Goal: Information Seeking & Learning: Learn about a topic

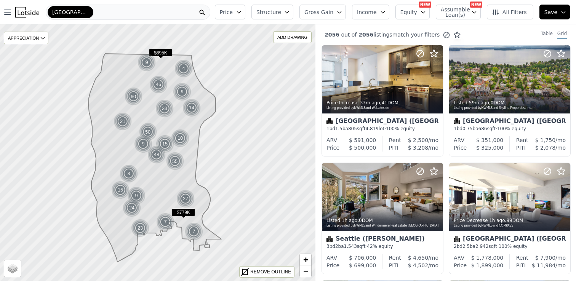
click at [212, 21] on nav "Open main menu Seattle" at bounding box center [106, 12] width 212 height 24
click at [233, 13] on span "Price" at bounding box center [226, 12] width 13 height 8
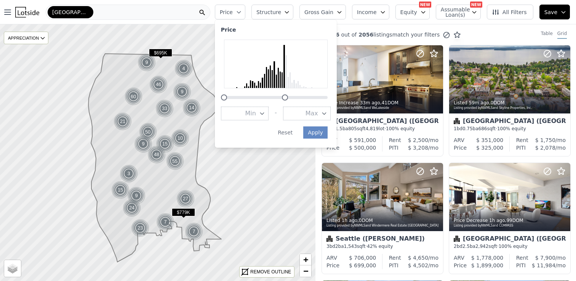
drag, startPoint x: 334, startPoint y: 96, endPoint x: 291, endPoint y: 97, distance: 42.3
click at [288, 97] on div at bounding box center [285, 97] width 6 height 6
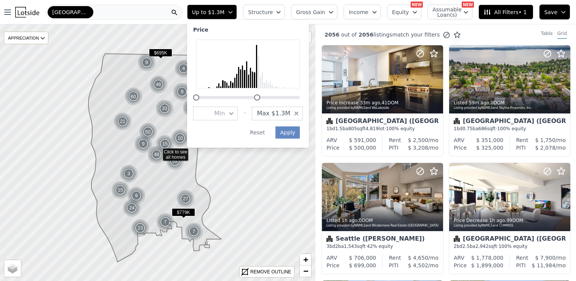
click at [299, 113] on button "Max $1.3M" at bounding box center [277, 114] width 51 height 14
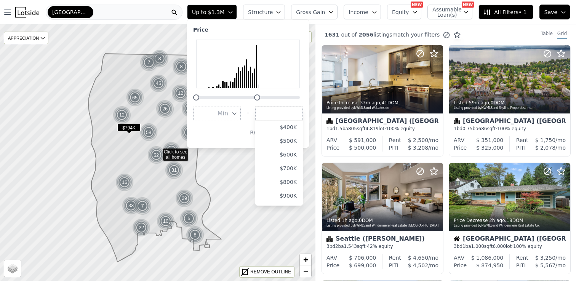
scroll to position [91, 0]
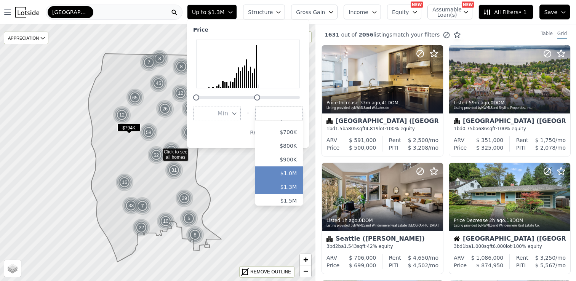
click at [293, 169] on button "$1.0M" at bounding box center [279, 173] width 48 height 14
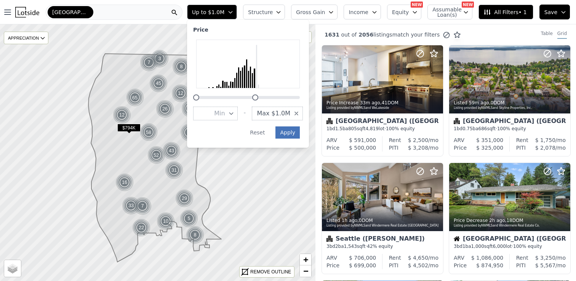
click at [296, 131] on button "Apply" at bounding box center [287, 132] width 24 height 12
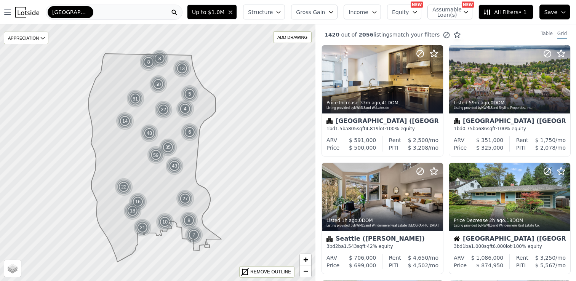
click at [272, 11] on span "Structure" at bounding box center [260, 12] width 24 height 8
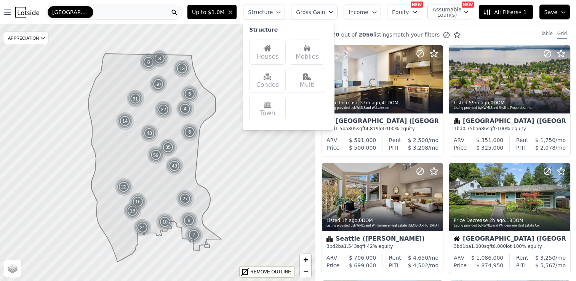
click at [271, 61] on div "Houses" at bounding box center [267, 52] width 37 height 25
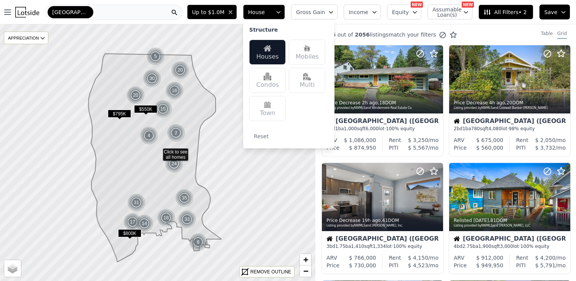
click at [386, 18] on div "Up to $1.0M House Structure Houses Mobiles Condos Multi Town Reset Gross Gain I…" at bounding box center [380, 12] width 392 height 24
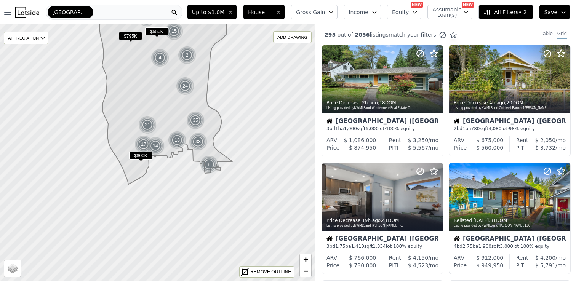
drag, startPoint x: 151, startPoint y: 193, endPoint x: 162, endPoint y: 116, distance: 78.5
click at [162, 116] on icon at bounding box center [165, 80] width 133 height 208
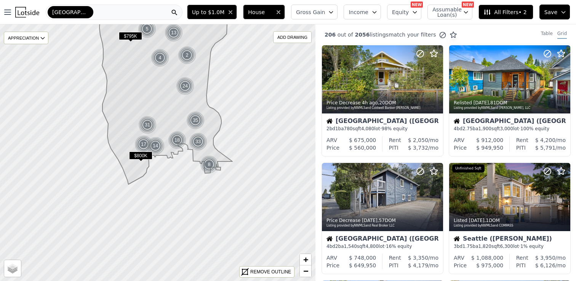
click at [400, 11] on span "Equity" at bounding box center [400, 12] width 17 height 8
click at [362, 15] on span "Income" at bounding box center [358, 12] width 20 height 8
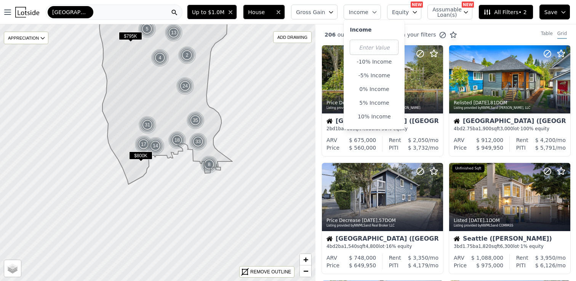
click at [322, 12] on span "Gross Gain" at bounding box center [310, 12] width 29 height 8
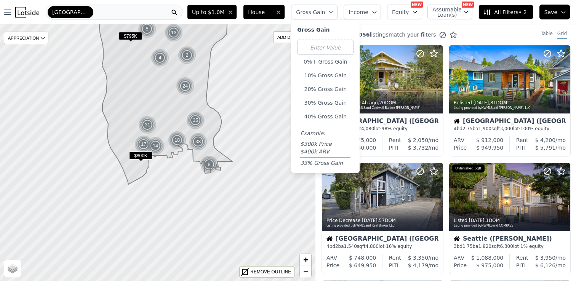
click at [474, 28] on div "206 out of 2056 listings match your filters Table Grid" at bounding box center [445, 34] width 260 height 21
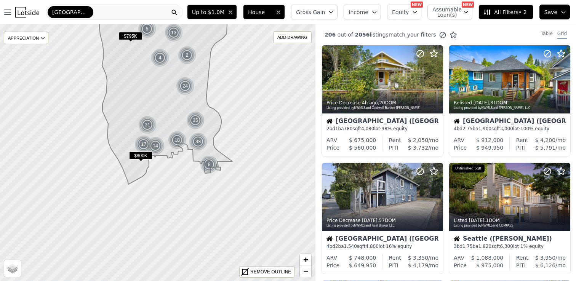
click at [512, 7] on button "All Filters • 2" at bounding box center [505, 12] width 54 height 15
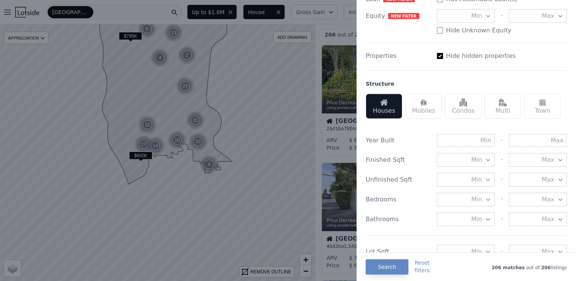
scroll to position [168, 0]
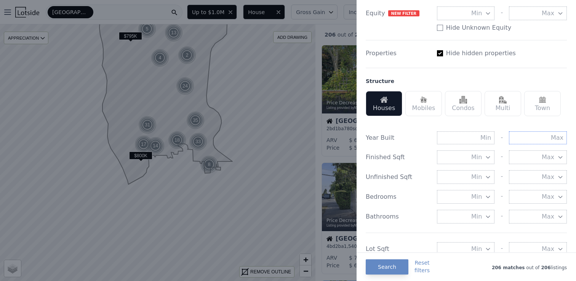
click at [531, 137] on input "text" at bounding box center [538, 137] width 58 height 13
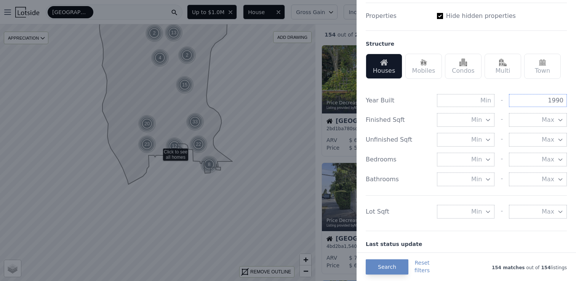
type input "1990"
click at [533, 208] on button "Max" at bounding box center [538, 212] width 58 height 14
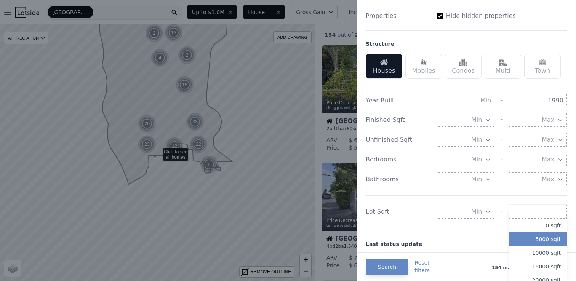
click at [541, 238] on button "5000 sqft" at bounding box center [538, 239] width 58 height 14
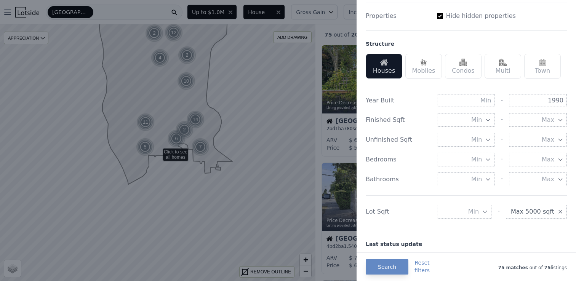
click at [532, 211] on span "Max 5000 sqft" at bounding box center [532, 211] width 43 height 9
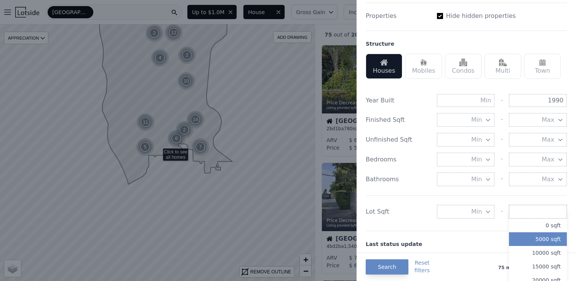
click at [485, 211] on icon "button" at bounding box center [488, 212] width 6 height 6
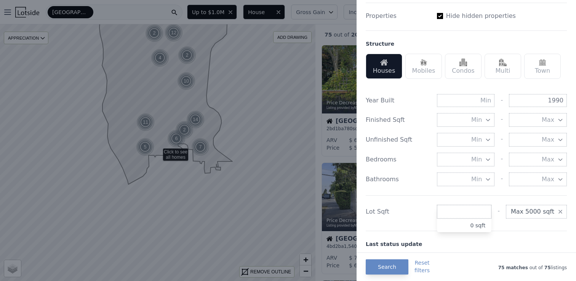
click at [561, 212] on icon "button" at bounding box center [560, 212] width 6 height 6
click at [477, 209] on span "Min" at bounding box center [476, 211] width 11 height 9
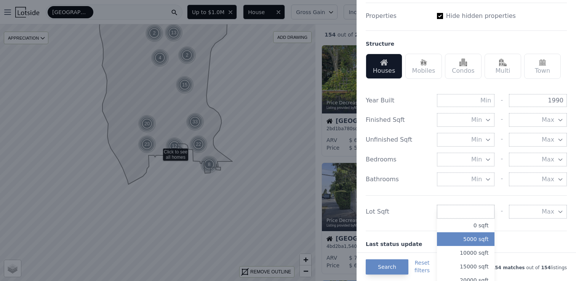
click at [472, 237] on button "5000 sqft" at bounding box center [466, 239] width 58 height 14
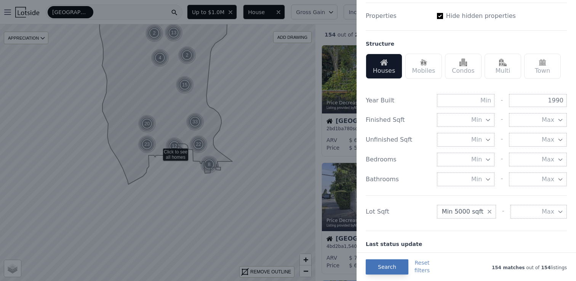
click at [389, 265] on button "Search" at bounding box center [387, 266] width 43 height 15
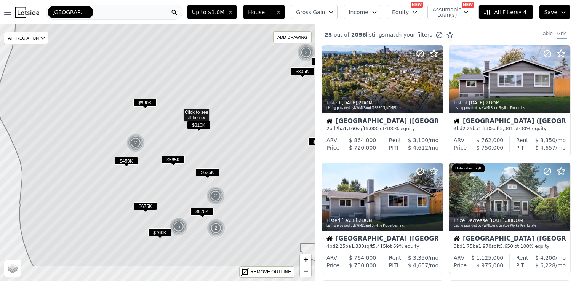
drag, startPoint x: 135, startPoint y: 174, endPoint x: 156, endPoint y: 133, distance: 46.1
click at [156, 133] on icon at bounding box center [183, 112] width 371 height 310
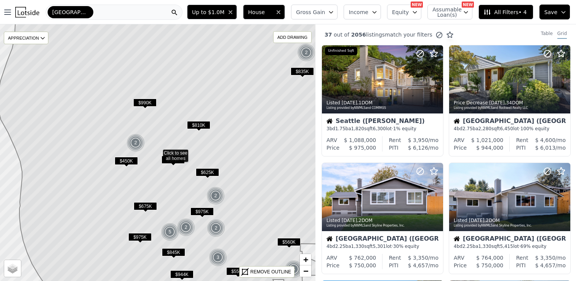
click at [175, 156] on span "$585K" at bounding box center [172, 160] width 23 height 8
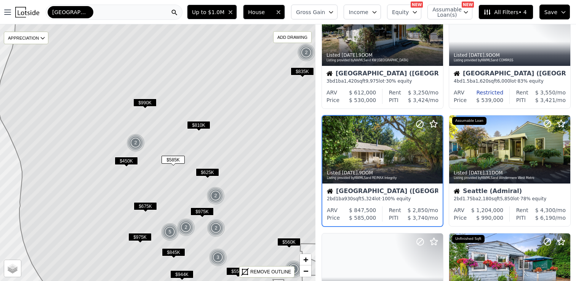
scroll to position [54, 0]
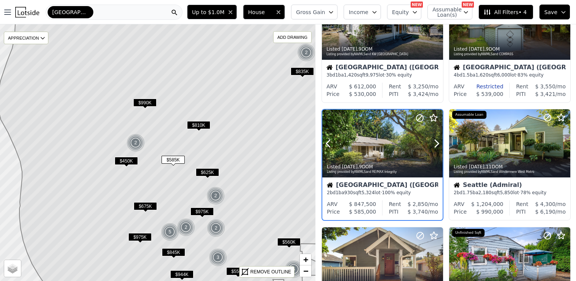
click at [377, 153] on div at bounding box center [382, 160] width 120 height 14
click at [127, 159] on span "$450K" at bounding box center [126, 161] width 23 height 8
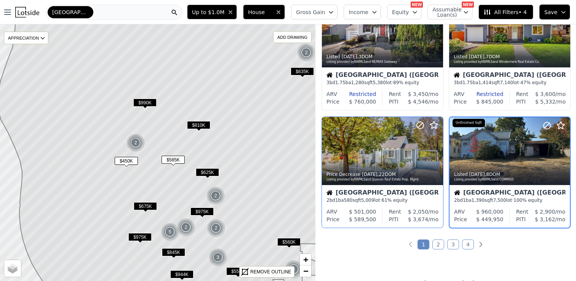
scroll to position [524, 0]
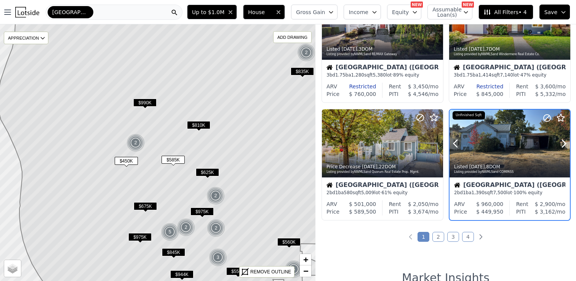
click at [503, 145] on div at bounding box center [509, 144] width 120 height 68
click at [135, 169] on icon at bounding box center [173, 153] width 350 height 310
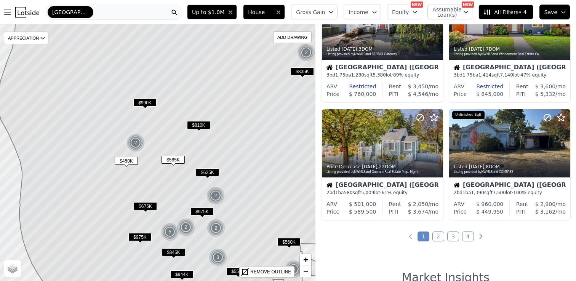
click at [135, 169] on icon at bounding box center [173, 153] width 350 height 310
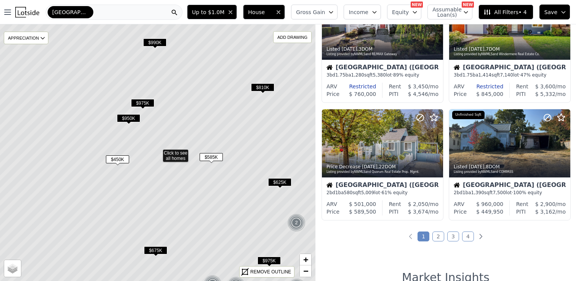
click at [113, 169] on icon at bounding box center [158, 153] width 380 height 310
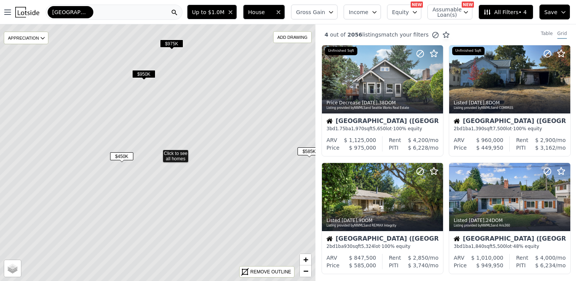
click at [123, 155] on span "$450K" at bounding box center [121, 156] width 23 height 8
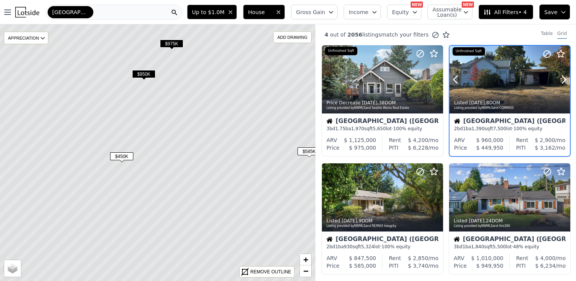
click at [508, 89] on div at bounding box center [509, 96] width 120 height 14
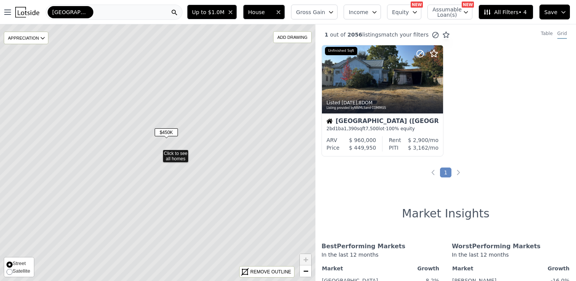
click at [13, 273] on span "Satellite" at bounding box center [22, 271] width 18 height 6
click at [13, 273] on input "Satellite" at bounding box center [9, 272] width 6 height 6
radio input "true"
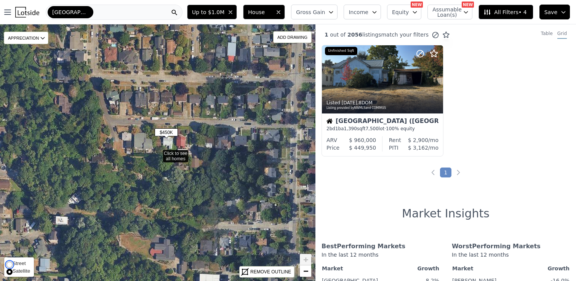
click at [10, 266] on input "Street" at bounding box center [9, 264] width 6 height 6
radio input "true"
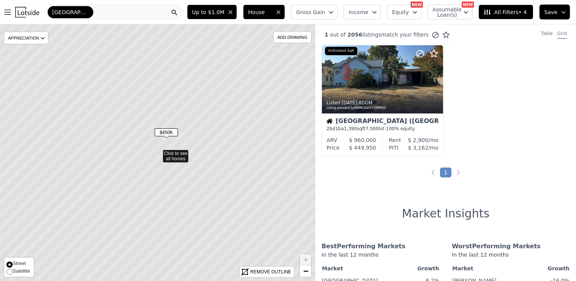
click at [13, 273] on span "Satellite" at bounding box center [22, 271] width 18 height 6
click at [13, 273] on input "Satellite" at bounding box center [9, 272] width 6 height 6
radio input "true"
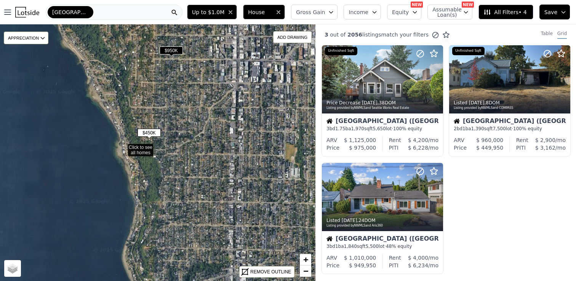
drag, startPoint x: 249, startPoint y: 177, endPoint x: 157, endPoint y: 154, distance: 94.2
click at [157, 154] on icon at bounding box center [123, 147] width 380 height 310
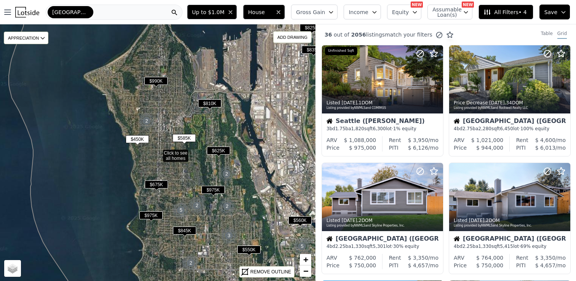
click at [247, 249] on span "$550K" at bounding box center [248, 250] width 23 height 8
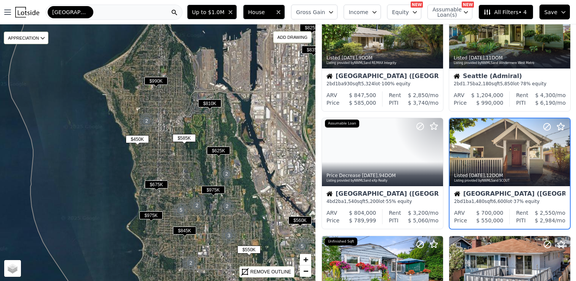
scroll to position [171, 0]
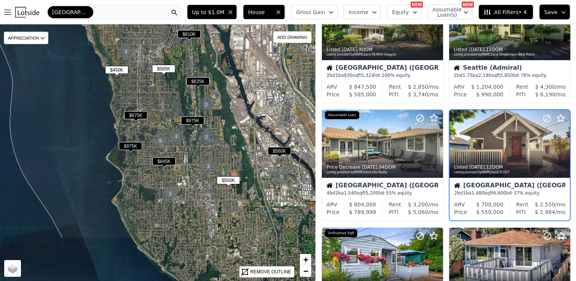
drag, startPoint x: 251, startPoint y: 226, endPoint x: 230, endPoint y: 156, distance: 73.1
click at [230, 156] on icon at bounding box center [157, 84] width 339 height 310
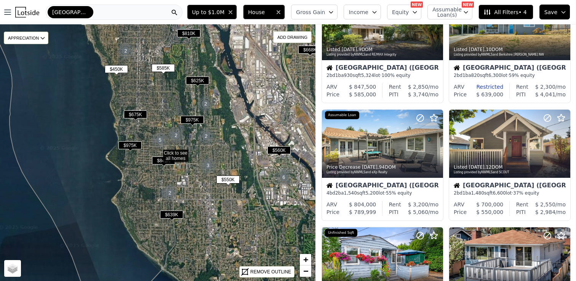
click at [199, 80] on span "$625K" at bounding box center [197, 81] width 23 height 8
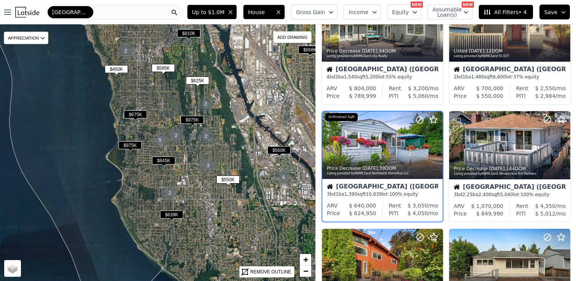
scroll to position [289, 0]
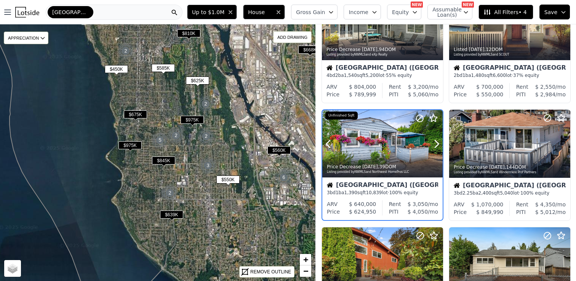
click at [374, 134] on div at bounding box center [382, 144] width 120 height 68
click at [391, 136] on div at bounding box center [382, 144] width 120 height 68
click at [228, 178] on span "$550K" at bounding box center [227, 180] width 23 height 8
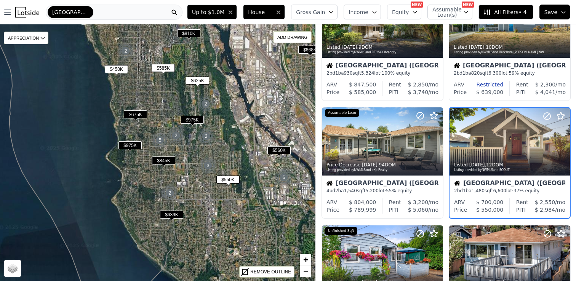
scroll to position [171, 0]
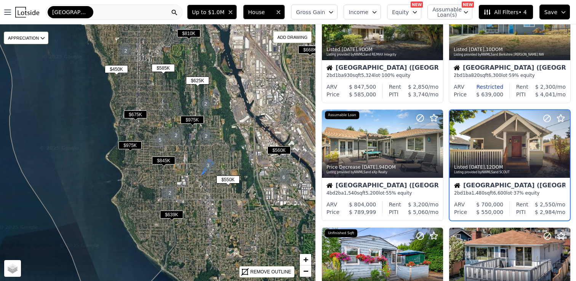
click at [211, 164] on img at bounding box center [208, 165] width 19 height 18
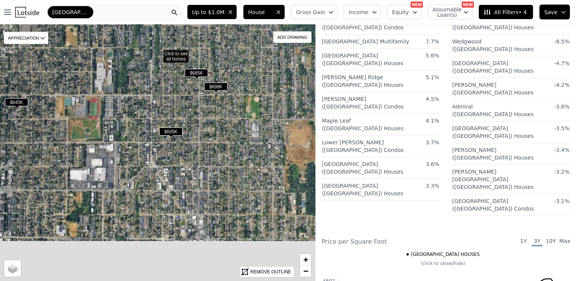
click at [223, 134] on icon at bounding box center [158, 53] width 380 height 310
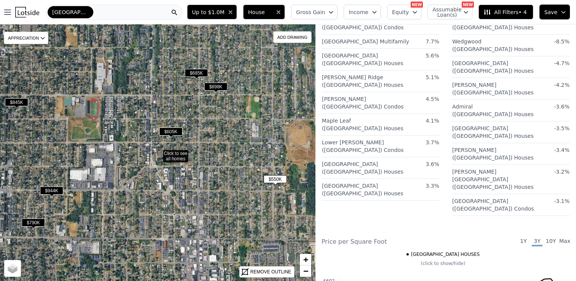
click at [275, 178] on span "$550K" at bounding box center [274, 179] width 23 height 8
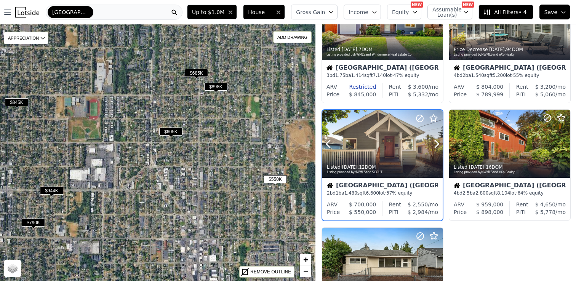
click at [361, 167] on div "Listed 2w ago , 12 DOM" at bounding box center [383, 167] width 112 height 6
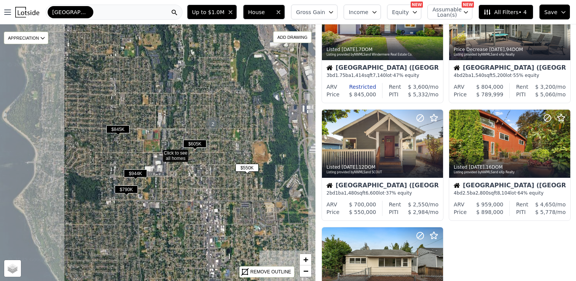
scroll to position [289, 0]
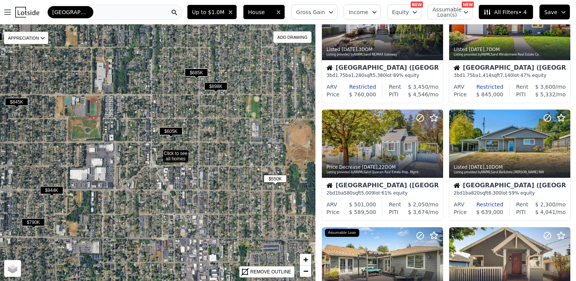
scroll to position [171, 0]
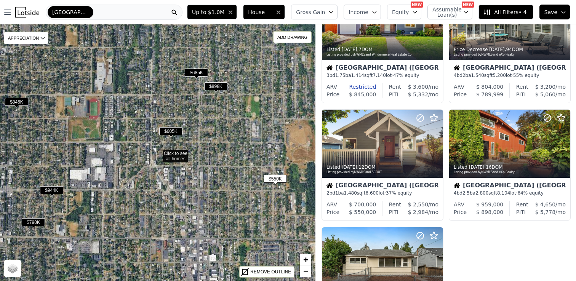
click at [197, 71] on span "$685K" at bounding box center [196, 73] width 23 height 8
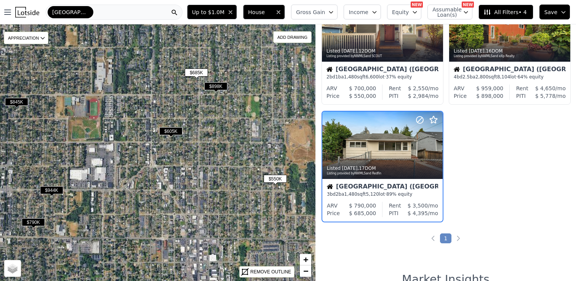
scroll to position [289, 0]
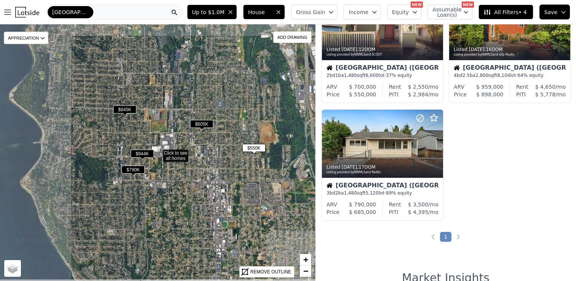
scroll to position [524, 0]
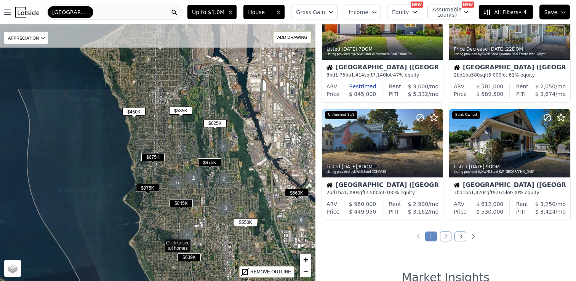
drag, startPoint x: 247, startPoint y: 84, endPoint x: 249, endPoint y: 171, distance: 86.8
click at [249, 172] on icon at bounding box center [184, 223] width 332 height 270
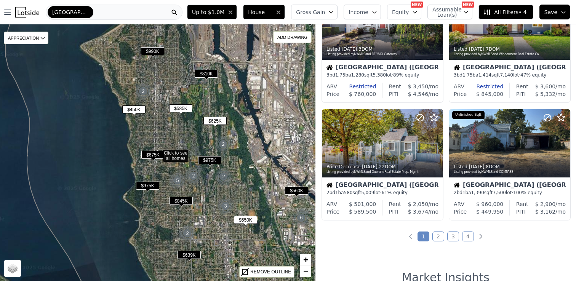
click at [211, 120] on span "$625K" at bounding box center [214, 121] width 23 height 8
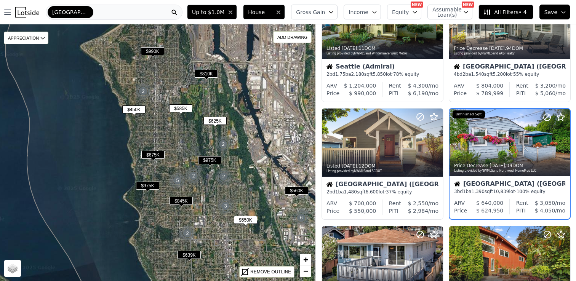
scroll to position [289, 0]
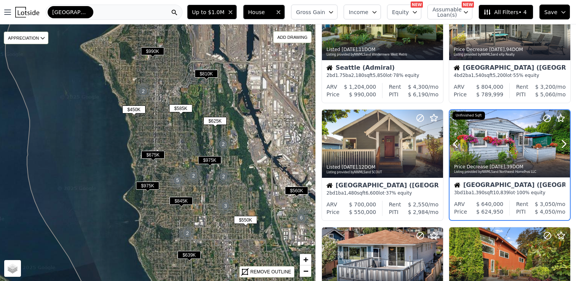
click at [493, 140] on div at bounding box center [509, 144] width 120 height 68
click at [503, 139] on div at bounding box center [509, 144] width 120 height 68
click at [129, 109] on span "$450K" at bounding box center [133, 109] width 23 height 8
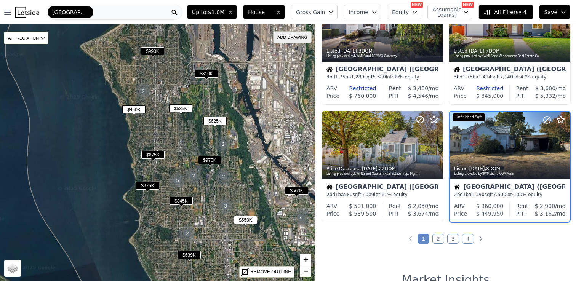
scroll to position [524, 0]
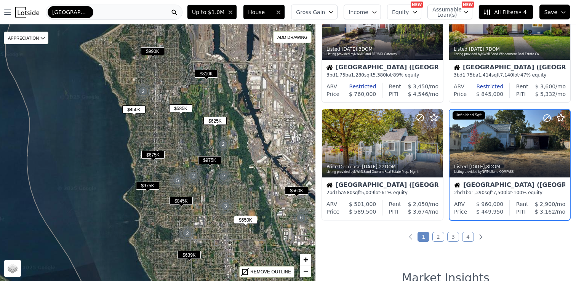
click at [131, 113] on span "$450K" at bounding box center [133, 109] width 23 height 8
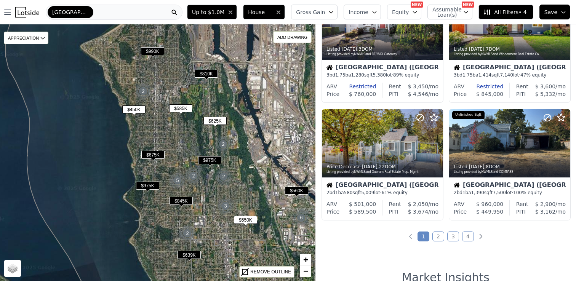
click at [134, 105] on span "$450K" at bounding box center [133, 109] width 23 height 8
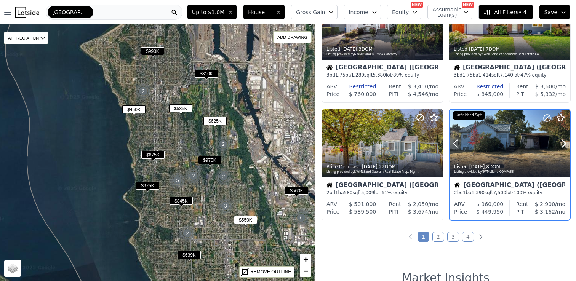
click at [495, 143] on div at bounding box center [509, 144] width 120 height 68
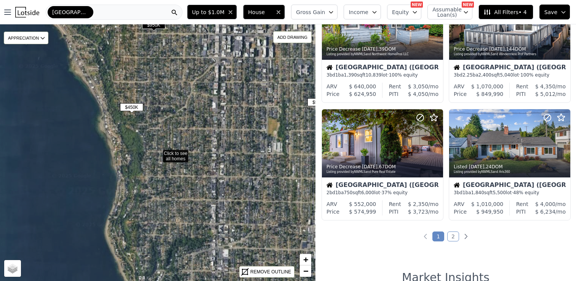
scroll to position [289, 0]
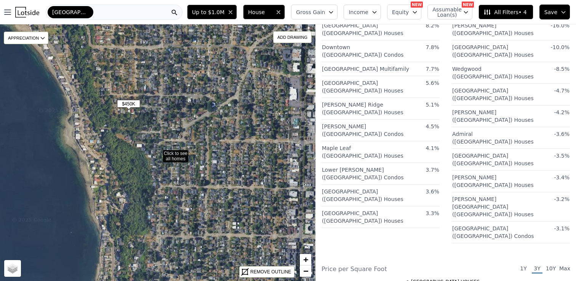
scroll to position [351, 0]
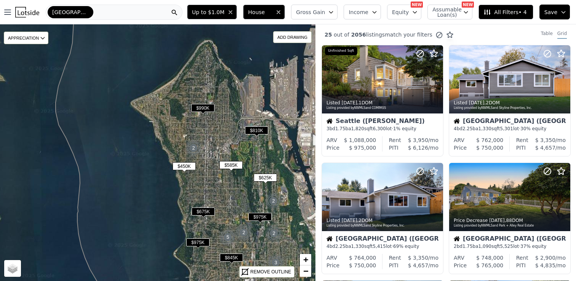
click at [182, 165] on span "$450K" at bounding box center [183, 166] width 23 height 8
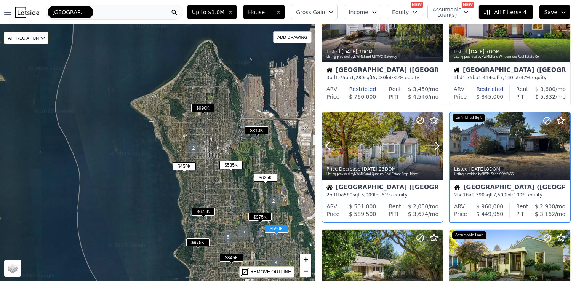
scroll to position [406, 0]
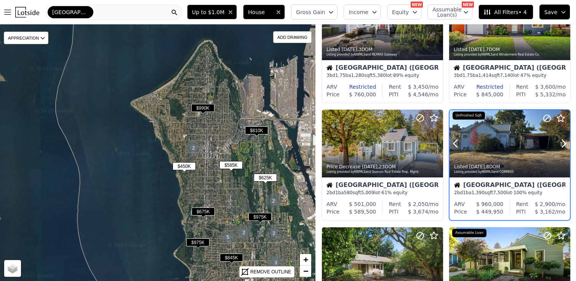
click at [532, 154] on div at bounding box center [509, 160] width 120 height 14
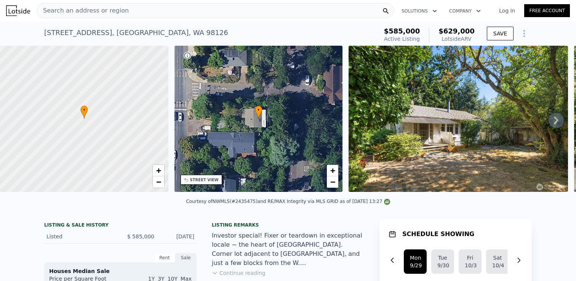
click at [296, 142] on div "• + −" at bounding box center [258, 119] width 168 height 146
click at [558, 118] on icon at bounding box center [555, 120] width 15 height 15
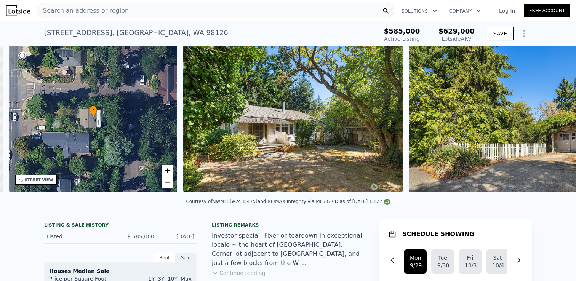
scroll to position [0, 177]
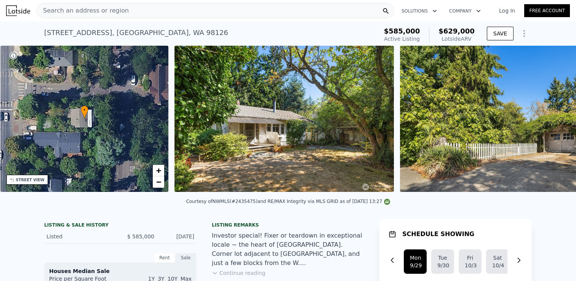
click at [558, 118] on img at bounding box center [509, 119] width 219 height 146
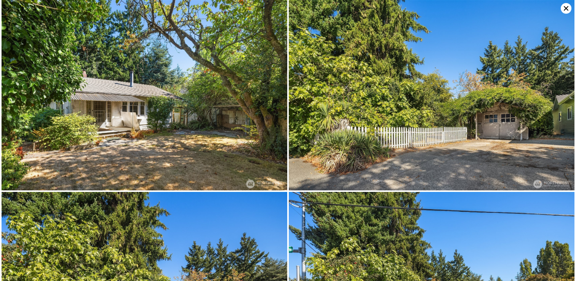
click at [566, 5] on icon at bounding box center [565, 8] width 11 height 11
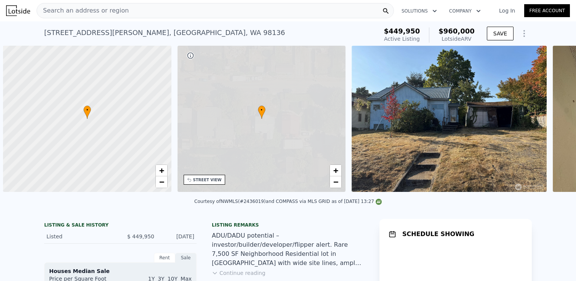
scroll to position [0, 3]
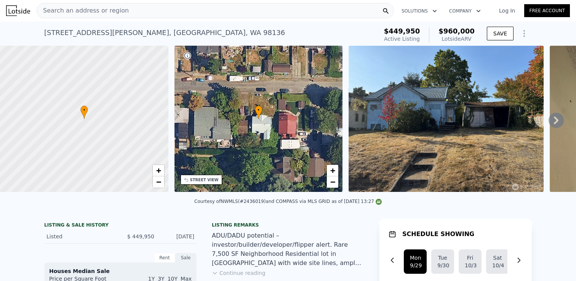
click at [266, 124] on div "• + −" at bounding box center [258, 119] width 168 height 146
click at [554, 121] on icon at bounding box center [555, 120] width 15 height 15
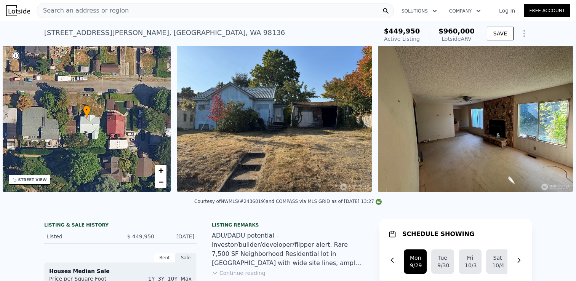
scroll to position [0, 177]
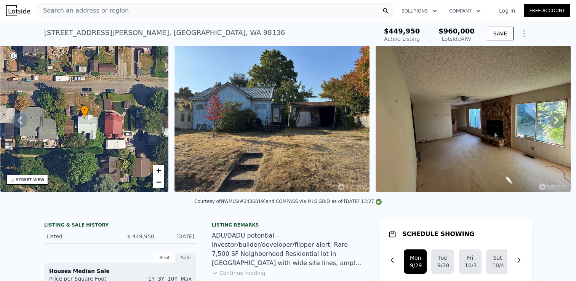
click at [553, 120] on icon at bounding box center [555, 120] width 15 height 15
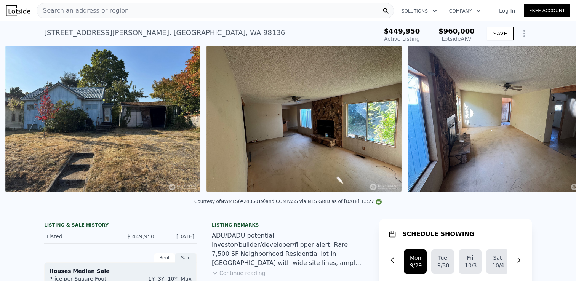
scroll to position [0, 348]
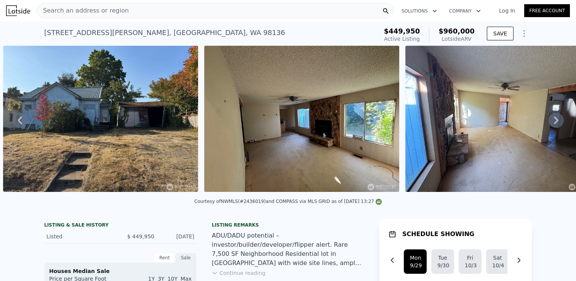
click at [553, 118] on icon at bounding box center [555, 120] width 15 height 15
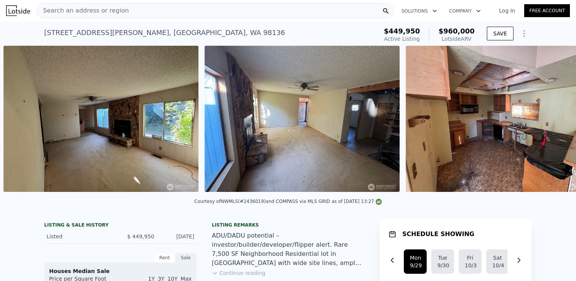
scroll to position [0, 549]
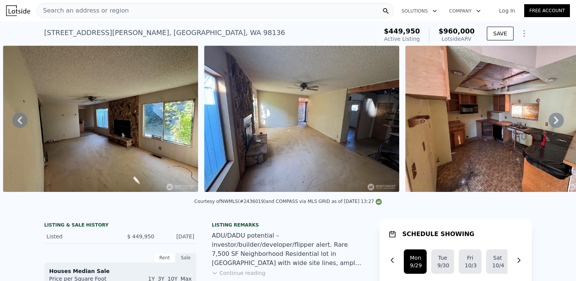
click at [554, 120] on icon at bounding box center [555, 120] width 15 height 15
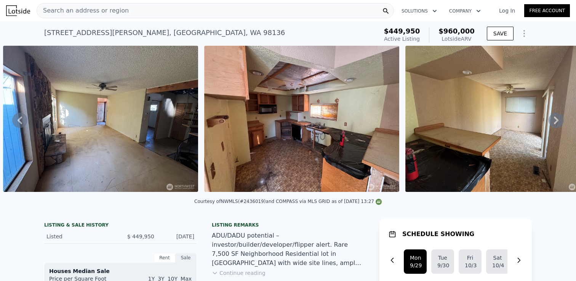
click at [553, 121] on icon at bounding box center [555, 120] width 15 height 15
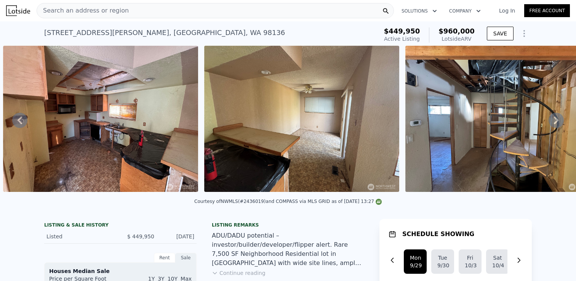
click at [553, 120] on icon at bounding box center [555, 120] width 15 height 15
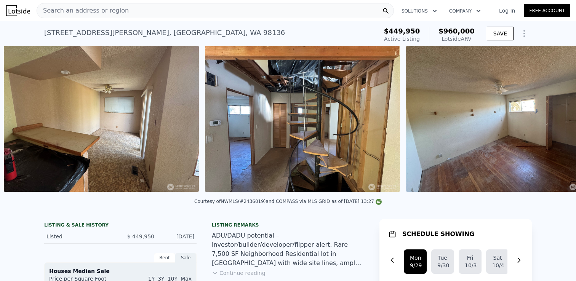
scroll to position [0, 1153]
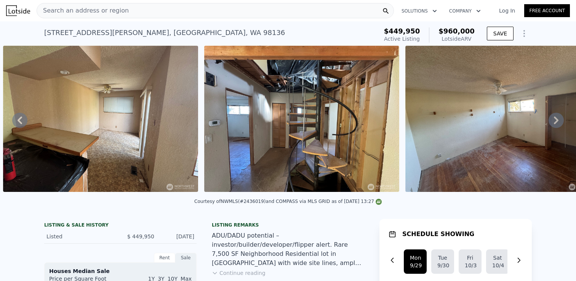
click at [555, 120] on icon at bounding box center [555, 120] width 15 height 15
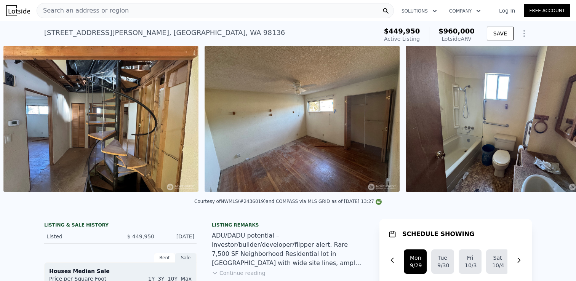
scroll to position [0, 1354]
click at [556, 121] on icon at bounding box center [556, 121] width 5 height 8
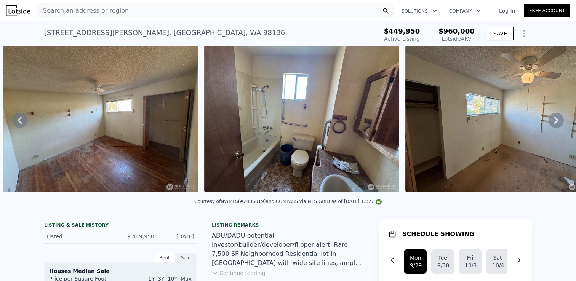
click at [556, 120] on icon at bounding box center [556, 121] width 5 height 8
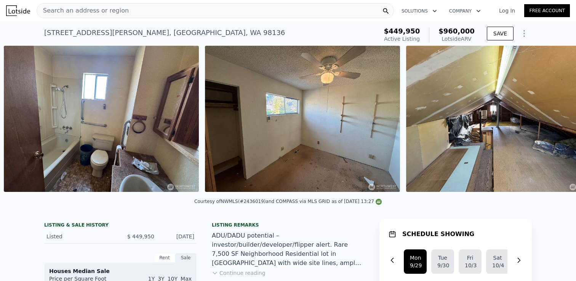
scroll to position [0, 1756]
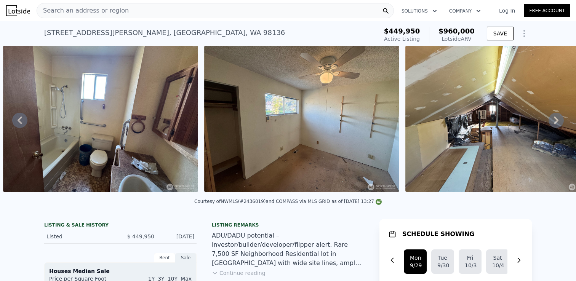
click at [555, 121] on icon at bounding box center [555, 120] width 15 height 15
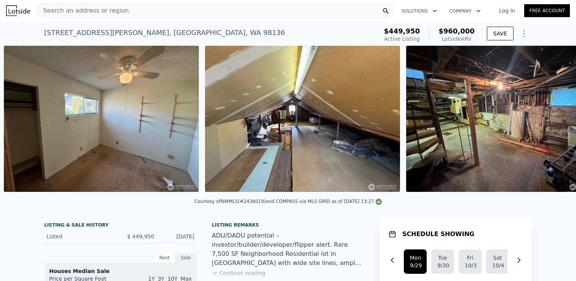
scroll to position [0, 1957]
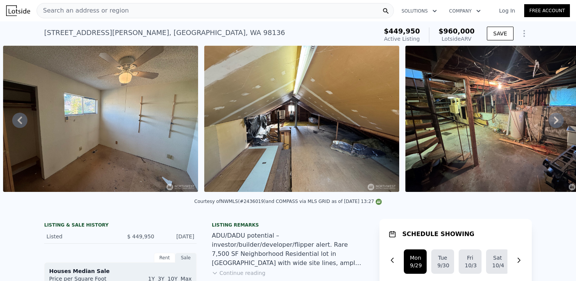
click at [556, 120] on icon at bounding box center [555, 120] width 15 height 15
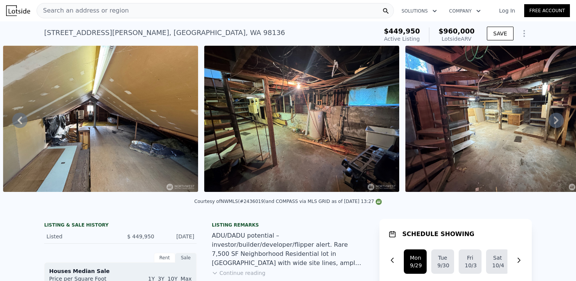
click at [553, 121] on icon at bounding box center [555, 120] width 15 height 15
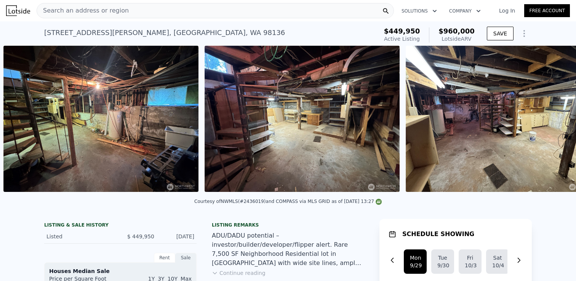
scroll to position [0, 2359]
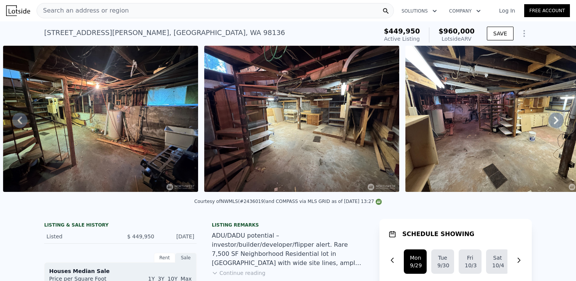
click at [556, 120] on icon at bounding box center [555, 120] width 15 height 15
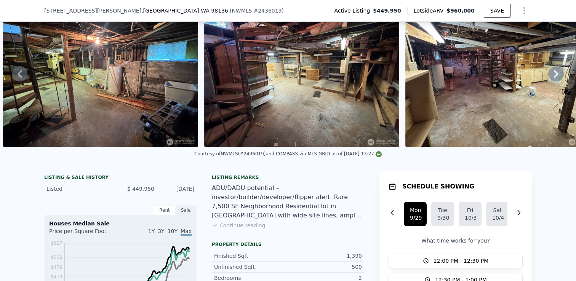
scroll to position [43, 0]
click at [215, 225] on icon at bounding box center [215, 225] width 6 height 6
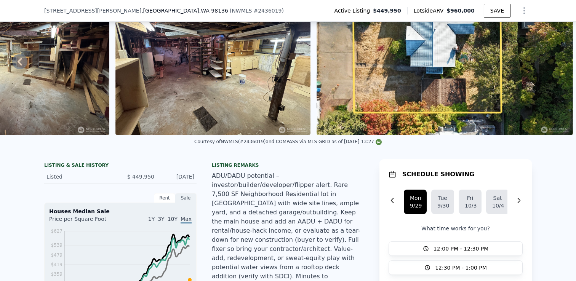
scroll to position [0, 0]
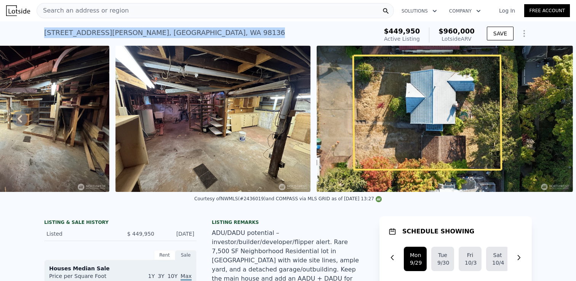
drag, startPoint x: 168, startPoint y: 31, endPoint x: 31, endPoint y: 32, distance: 136.3
click at [31, 32] on div "4939 SW Bruce St , Seattle , WA 98136 Active at $449,950 (~ARV $960k ) $449,950…" at bounding box center [288, 33] width 576 height 24
copy div "4939 SW Bruce St , Seattle , WA 98136"
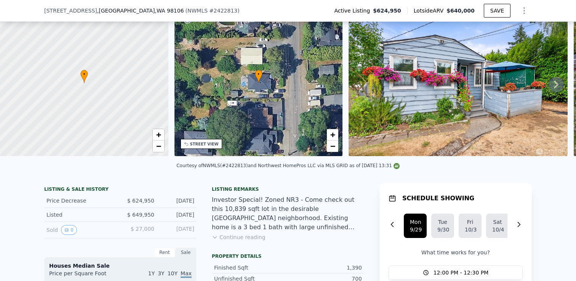
scroll to position [72, 0]
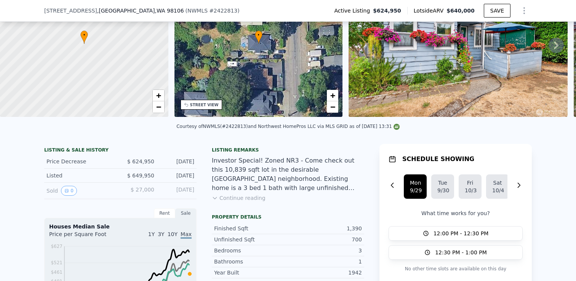
click at [212, 200] on icon at bounding box center [215, 198] width 6 height 6
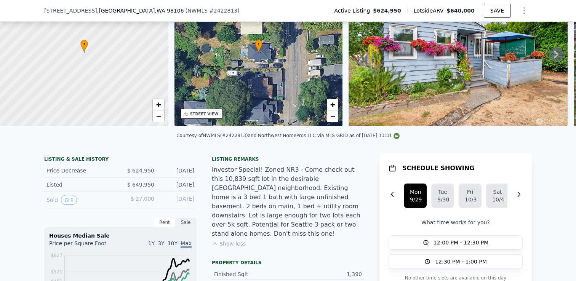
scroll to position [63, 0]
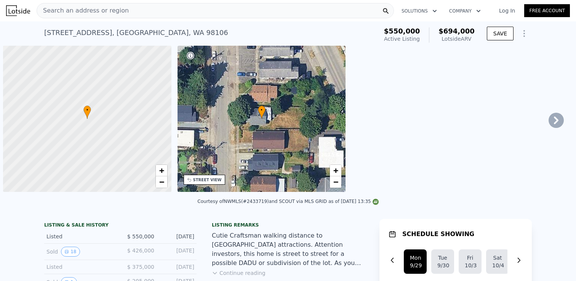
scroll to position [0, 3]
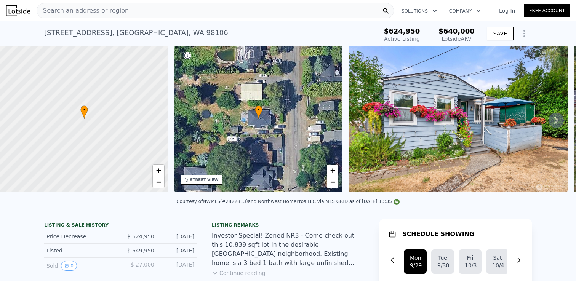
scroll to position [18, 0]
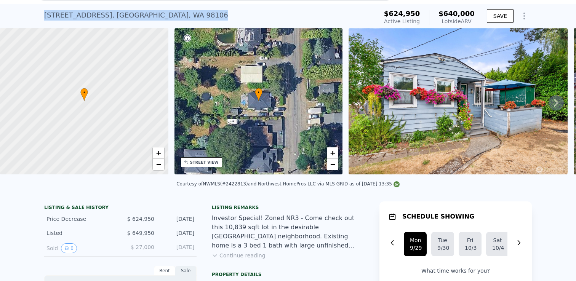
drag, startPoint x: 44, startPoint y: 13, endPoint x: 175, endPoint y: 14, distance: 131.0
click at [175, 14] on div "5605 21st Ave SW , Seattle , WA 98106 Active at $624,950 (~ARV $640k ) $624,950…" at bounding box center [288, 16] width 576 height 24
copy div "5605 21st Ave SW , Seattle , WA 98106"
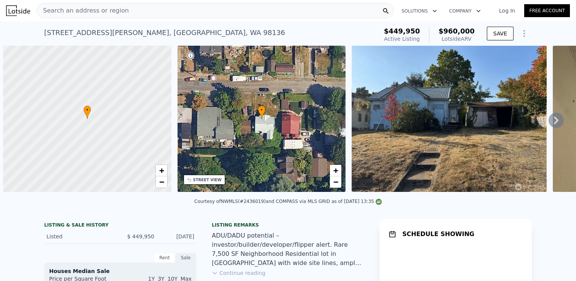
scroll to position [0, 3]
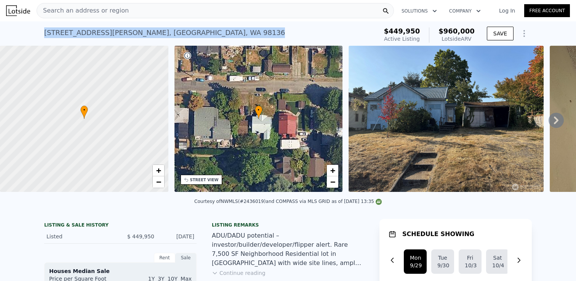
drag, startPoint x: 41, startPoint y: 34, endPoint x: 177, endPoint y: 34, distance: 136.3
click at [177, 34] on div "[STREET_ADDRESS][PERSON_NAME] Active at $449,950 (~ARV $960k ) $449,950 Active …" at bounding box center [288, 33] width 576 height 24
copy div "[STREET_ADDRESS][PERSON_NAME]"
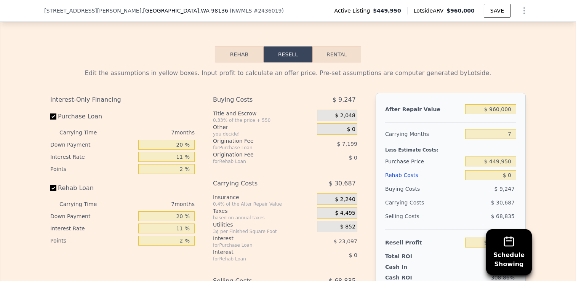
scroll to position [1234, 0]
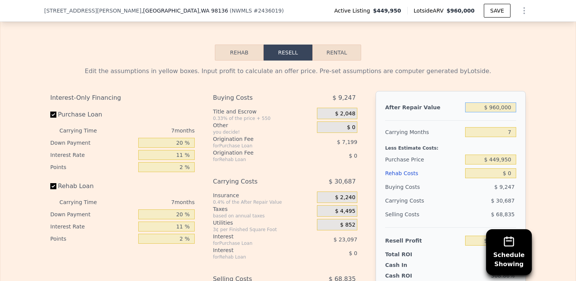
click at [496, 109] on input "$ 960,000" at bounding box center [490, 107] width 51 height 10
type input "$ 950,000"
type input "$ 392,015"
type input "$ 950,000"
click at [512, 132] on input "7" at bounding box center [490, 132] width 51 height 10
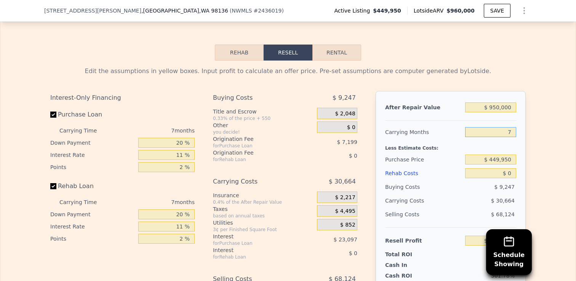
click at [511, 133] on input "7" at bounding box center [490, 132] width 51 height 10
type input "12"
type input "$ 370,113"
type input "12"
click at [519, 138] on div "After Repair Value $ 950,000 Carrying Months 12 Less Estimate Costs: Purchase P…" at bounding box center [450, 197] width 150 height 212
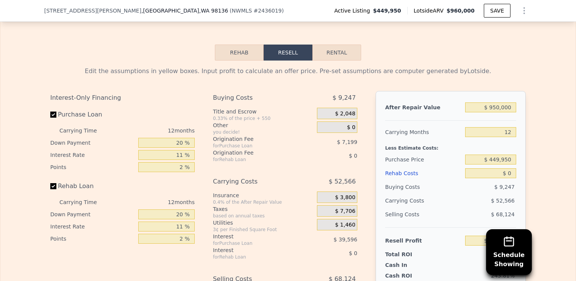
scroll to position [1272, 0]
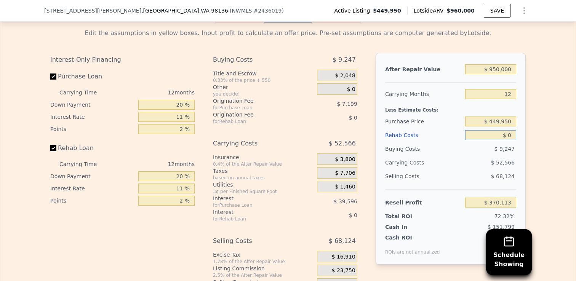
click at [512, 134] on input "$ 0" at bounding box center [490, 135] width 51 height 10
type input "$ 2"
type input "$ 370,111"
type input "$ 21"
type input "$ 370,092"
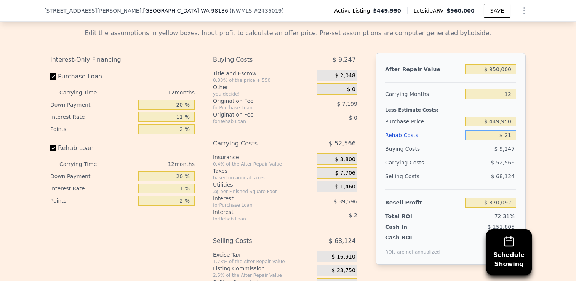
type input "$ 210"
type input "$ 369,876"
type input "$ 21,000"
type input "$ 346,929"
type input "$ 210,000"
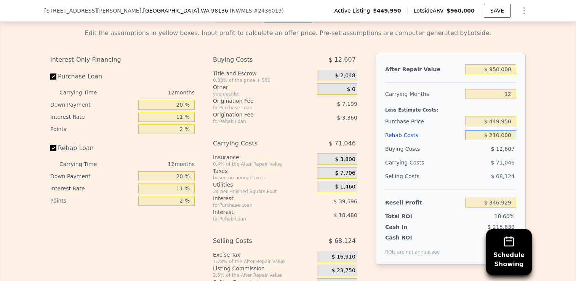
type input "$ 138,273"
click at [525, 142] on div "After Repair Value $ 950,000 Carrying Months 12 Less Estimate Costs: Purchase P…" at bounding box center [450, 159] width 150 height 212
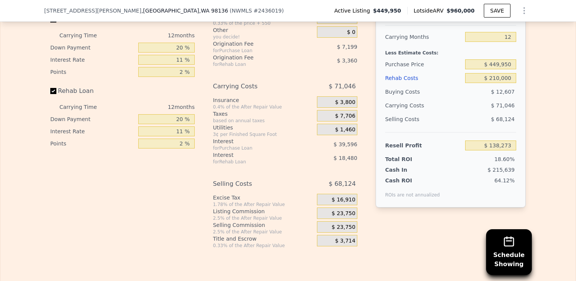
scroll to position [1331, 0]
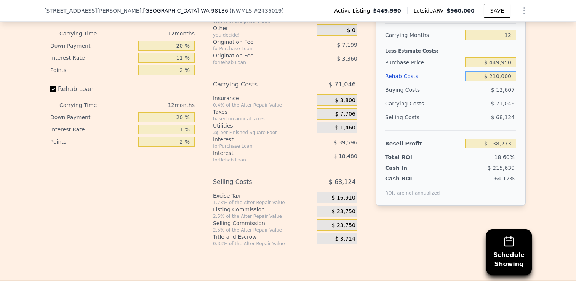
click at [496, 75] on input "$ 210,000" at bounding box center [490, 76] width 51 height 10
type input "$ 250,000"
type input "$ 94,117"
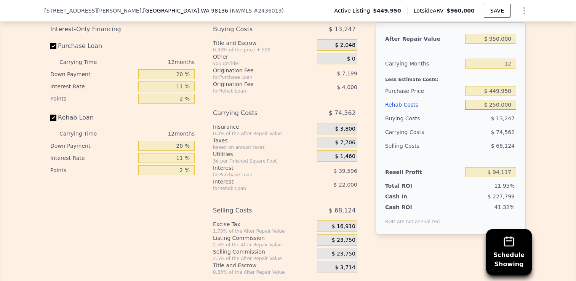
scroll to position [1295, 0]
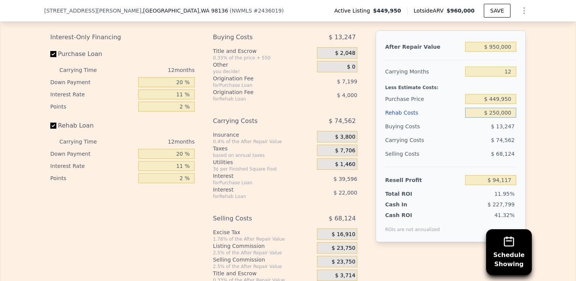
type input "$ 250,000"
click at [498, 99] on input "$ 449,950" at bounding box center [490, 99] width 51 height 10
type input "$ 525,000"
click at [551, 104] on div "Edit the assumptions in yellow boxes. Input profit to calculate an offer price.…" at bounding box center [287, 141] width 575 height 283
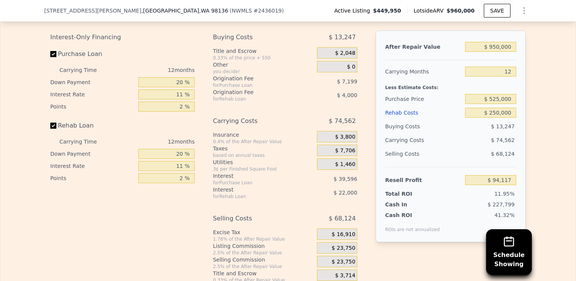
type input "$ 11,016"
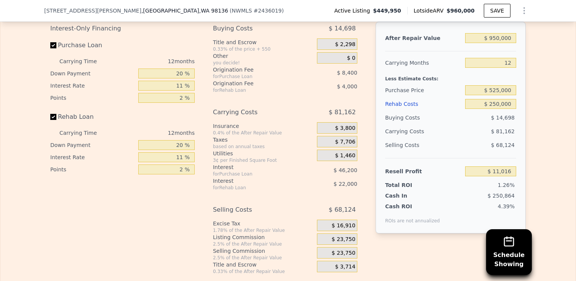
scroll to position [1301, 0]
